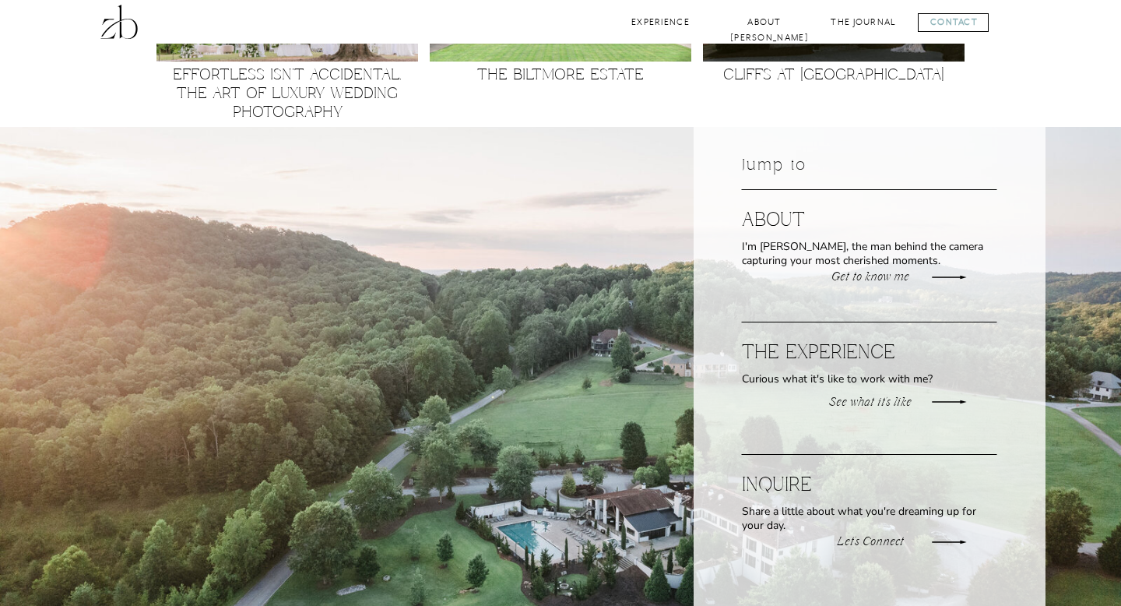
scroll to position [1815, 0]
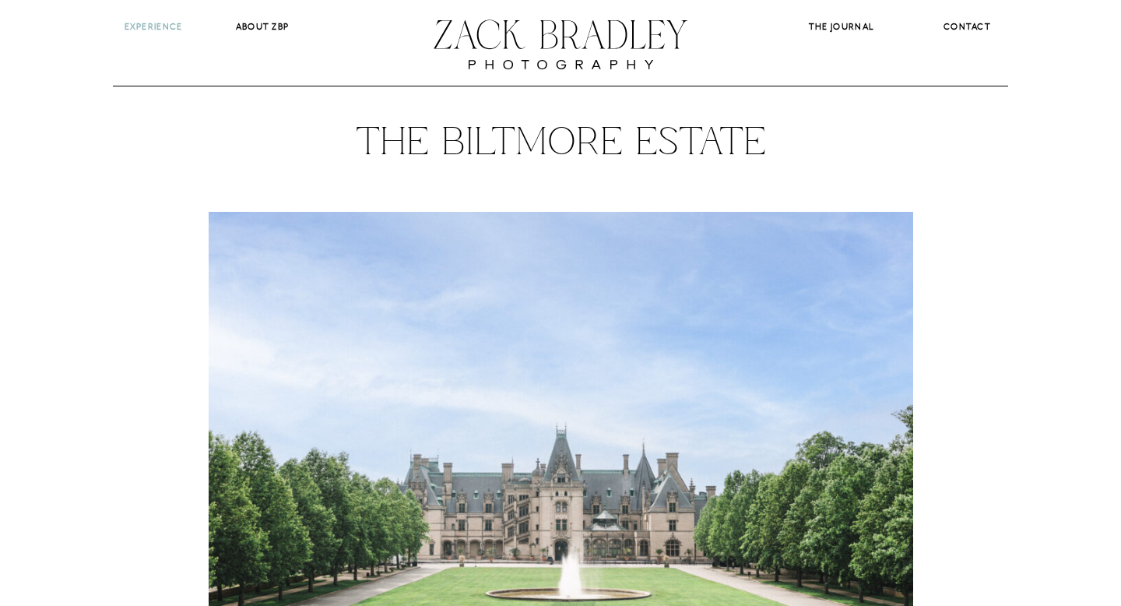
click at [169, 26] on b "Experience" at bounding box center [154, 26] width 58 height 11
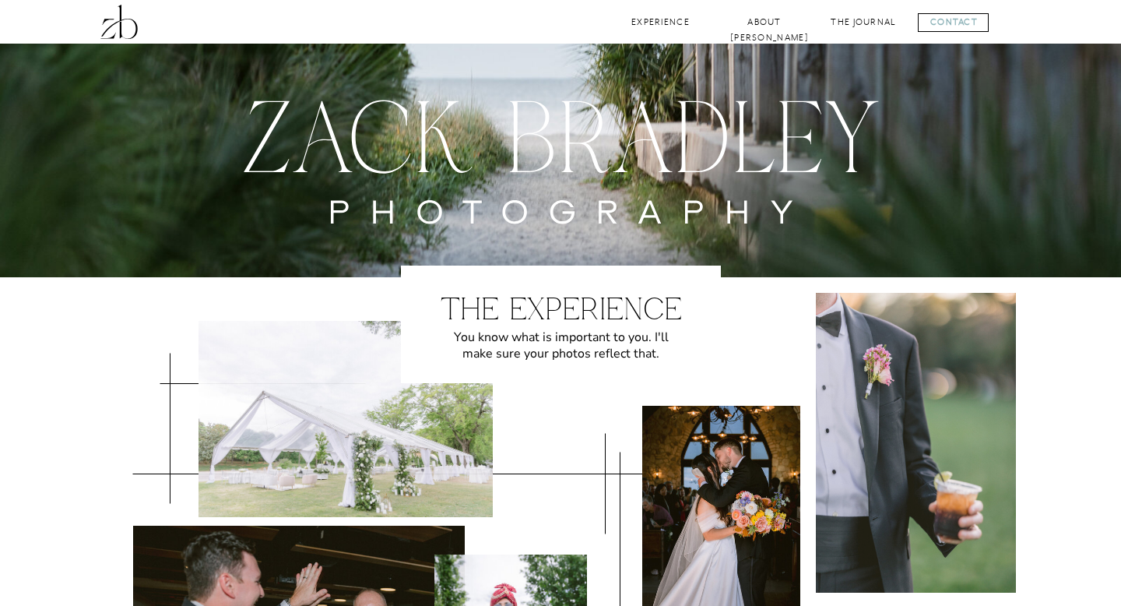
drag, startPoint x: 277, startPoint y: 23, endPoint x: 262, endPoint y: 71, distance: 49.8
